Goal: Task Accomplishment & Management: Use online tool/utility

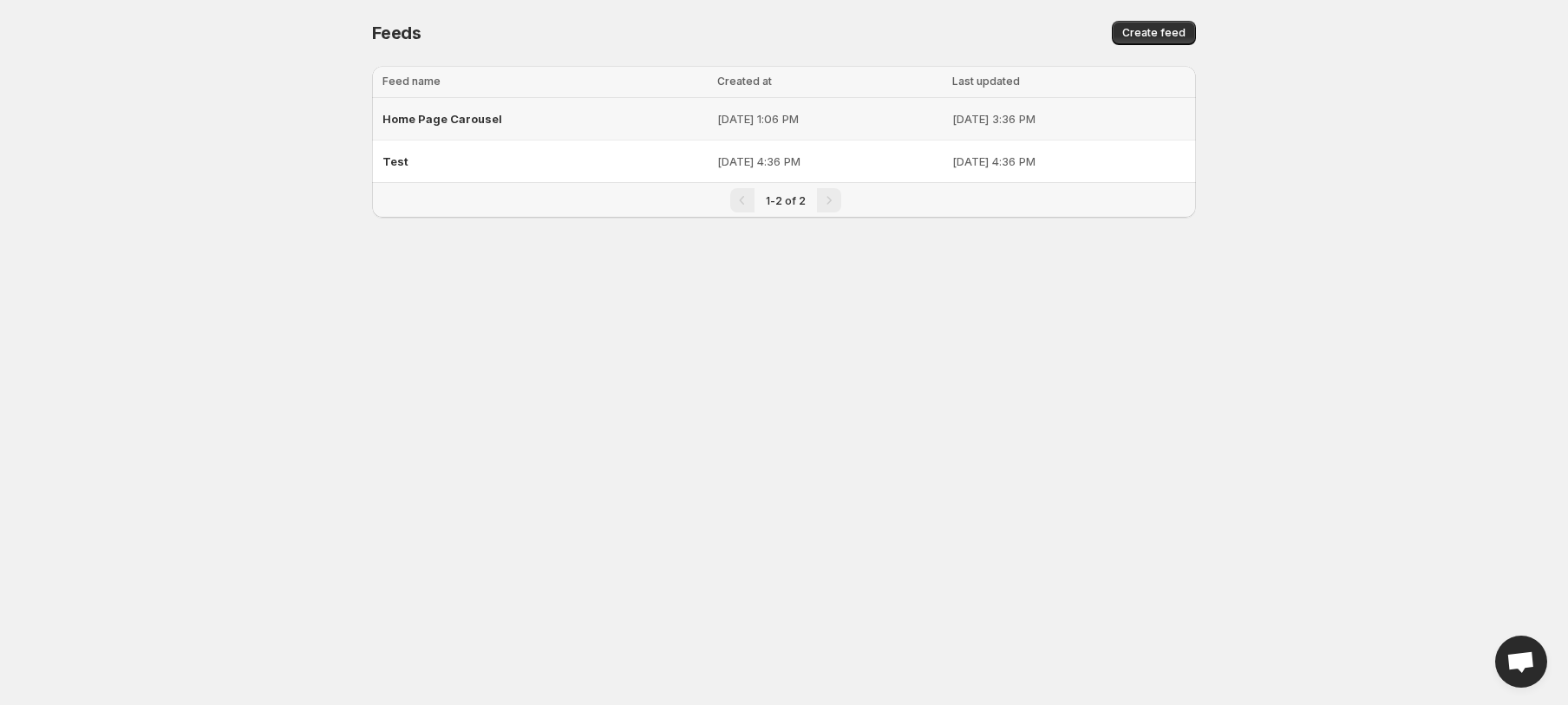
click at [436, 115] on span "Home Page Carousel" at bounding box center [442, 119] width 120 height 14
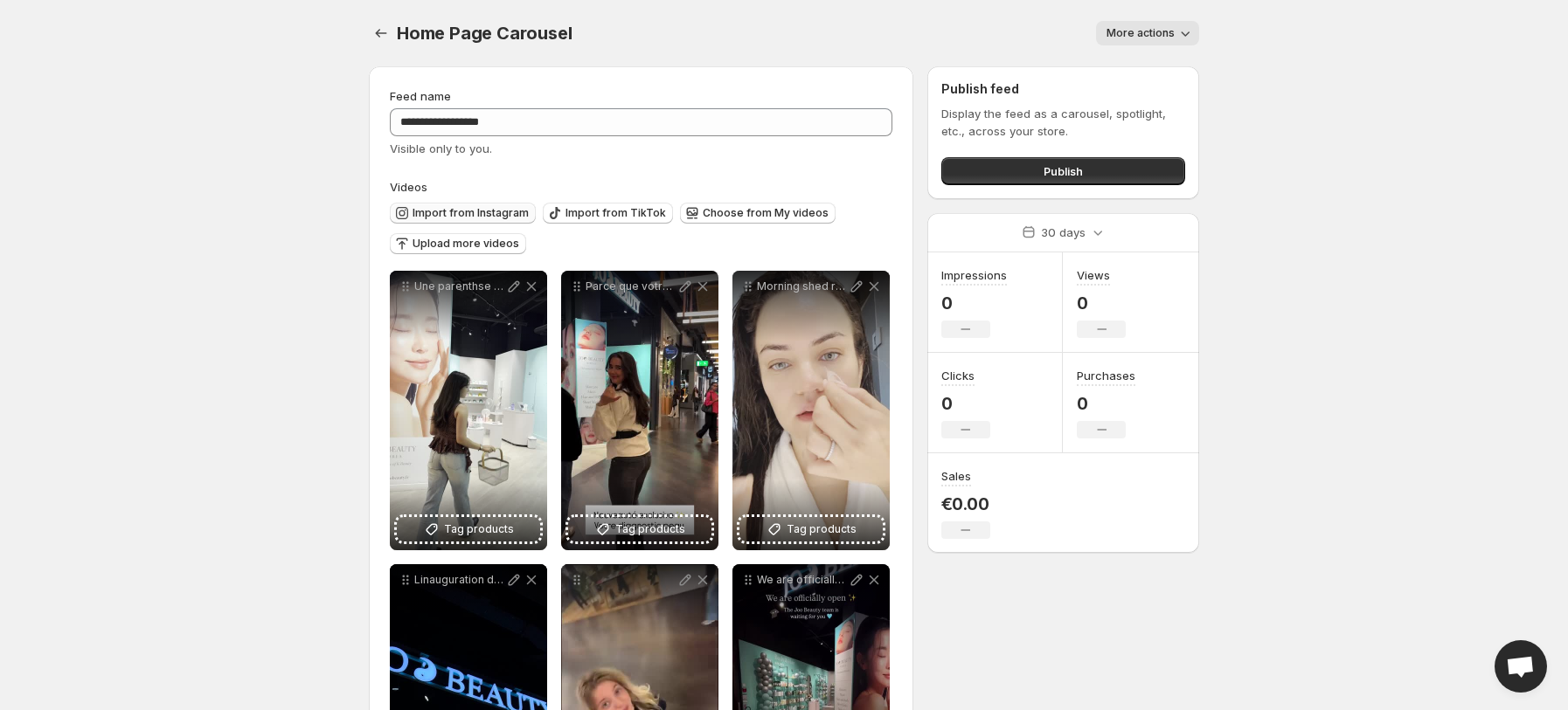
click at [425, 209] on span "Import from Instagram" at bounding box center [470, 213] width 117 height 14
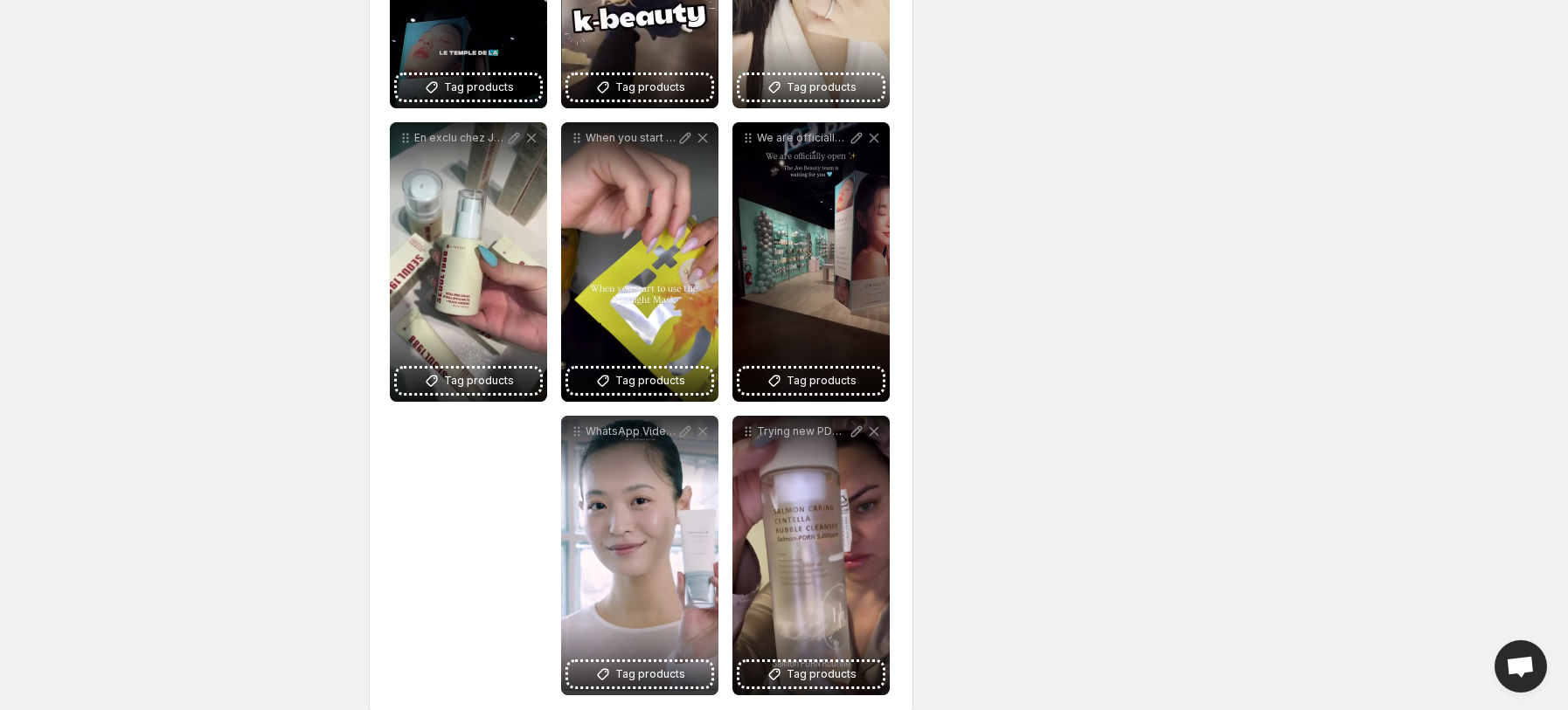
scroll to position [764, 0]
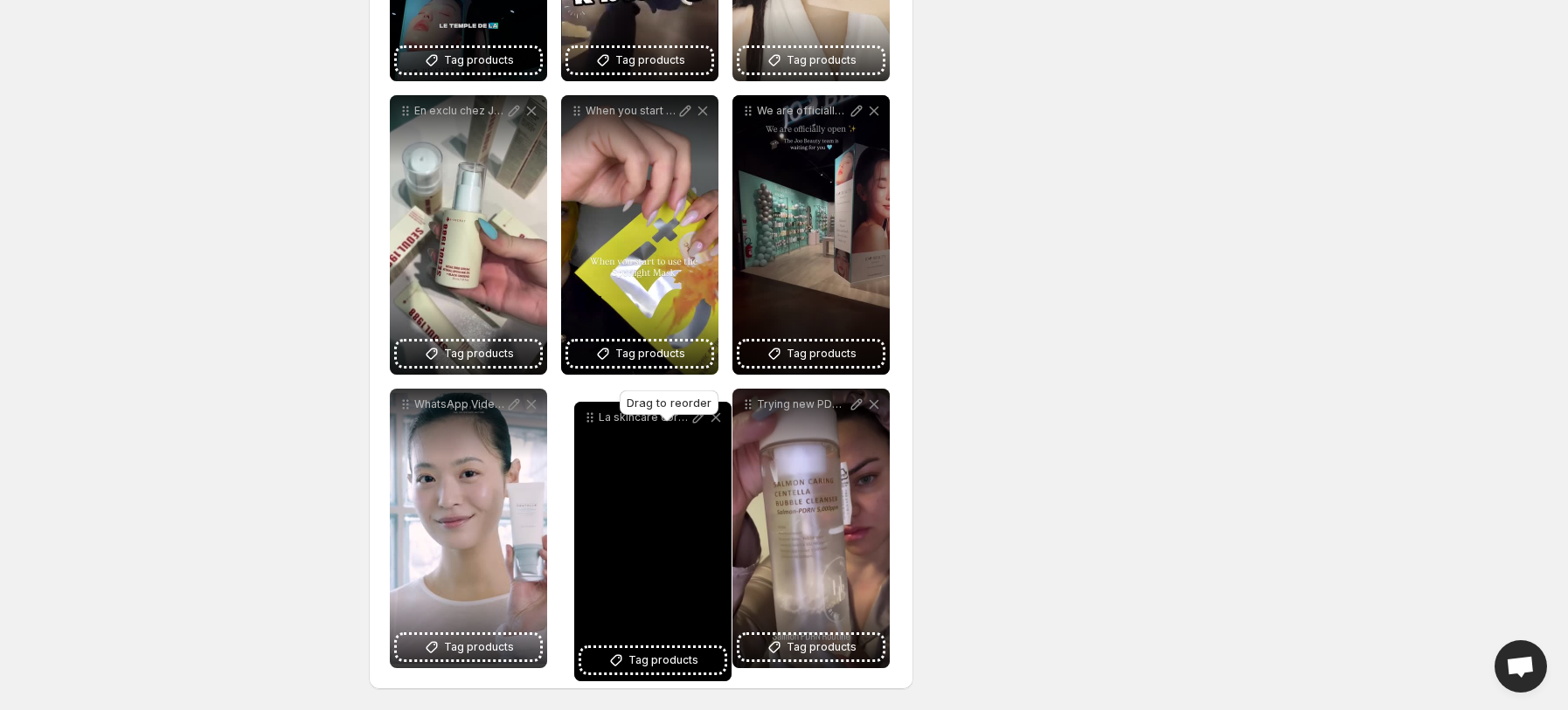
drag, startPoint x: 409, startPoint y: 221, endPoint x: 594, endPoint y: 418, distance: 270.2
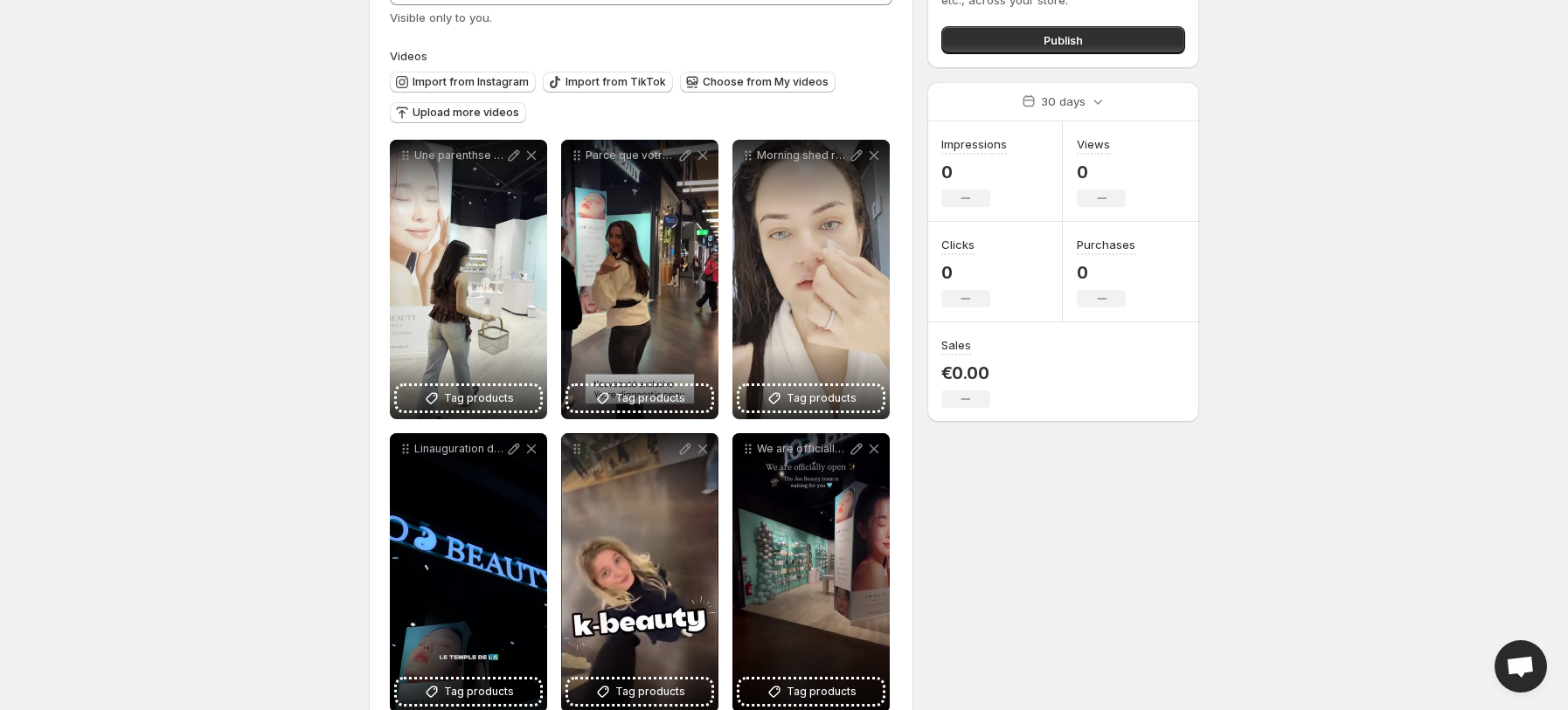
scroll to position [0, 0]
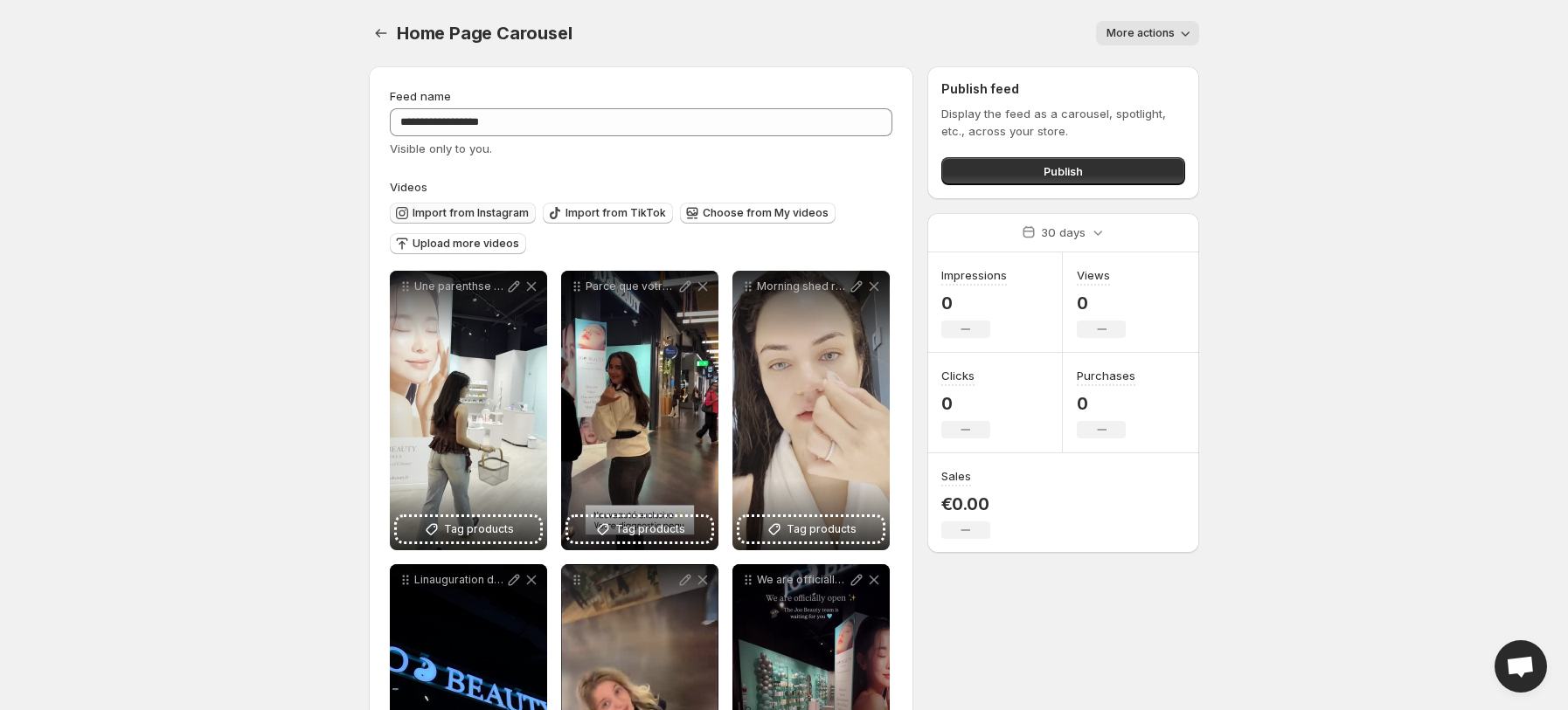
click at [442, 211] on span "Import from Instagram" at bounding box center [470, 213] width 117 height 14
